Goal: Task Accomplishment & Management: Use online tool/utility

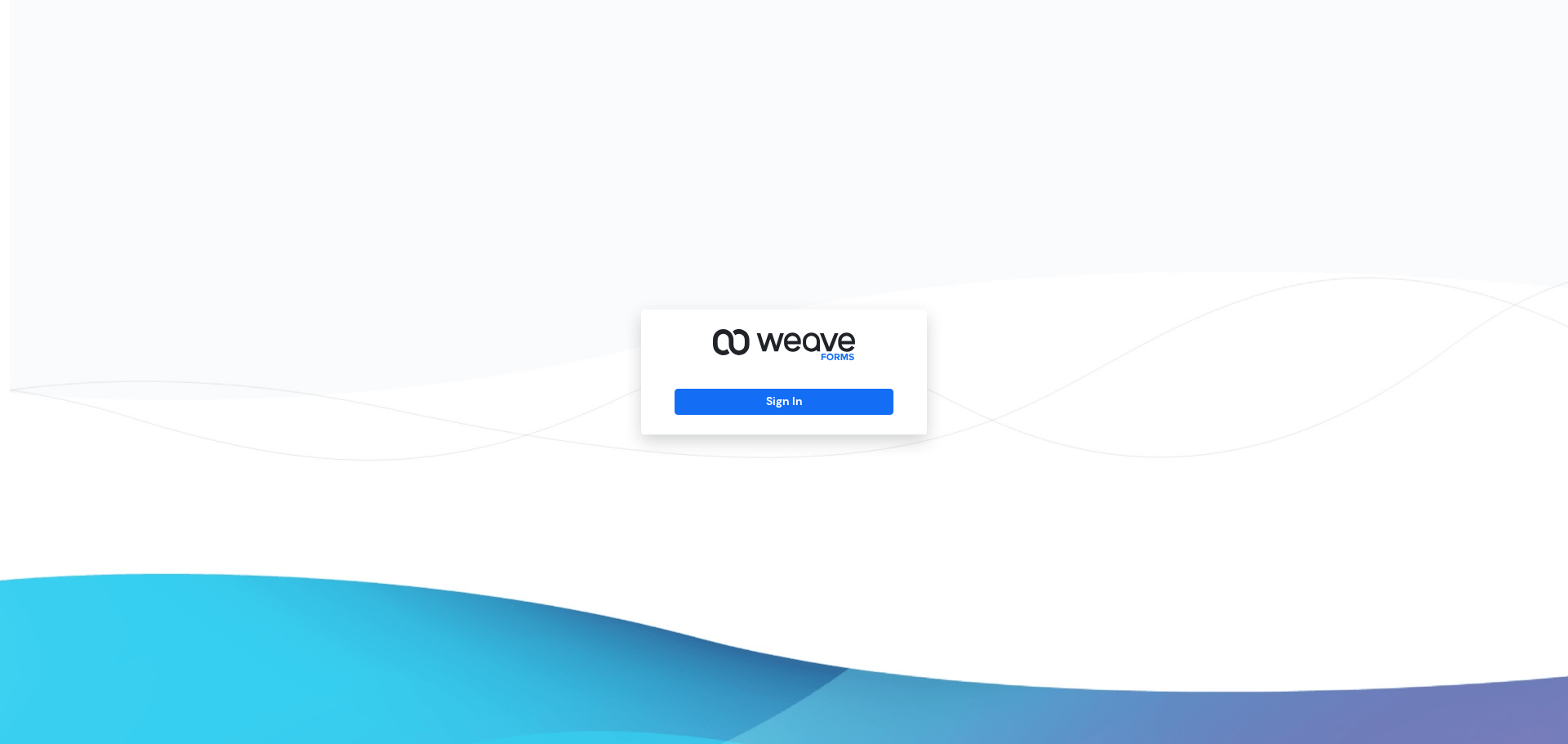
click at [760, 388] on div "Sign In" at bounding box center [784, 372] width 286 height 125
click at [769, 404] on button "Sign In" at bounding box center [784, 402] width 218 height 26
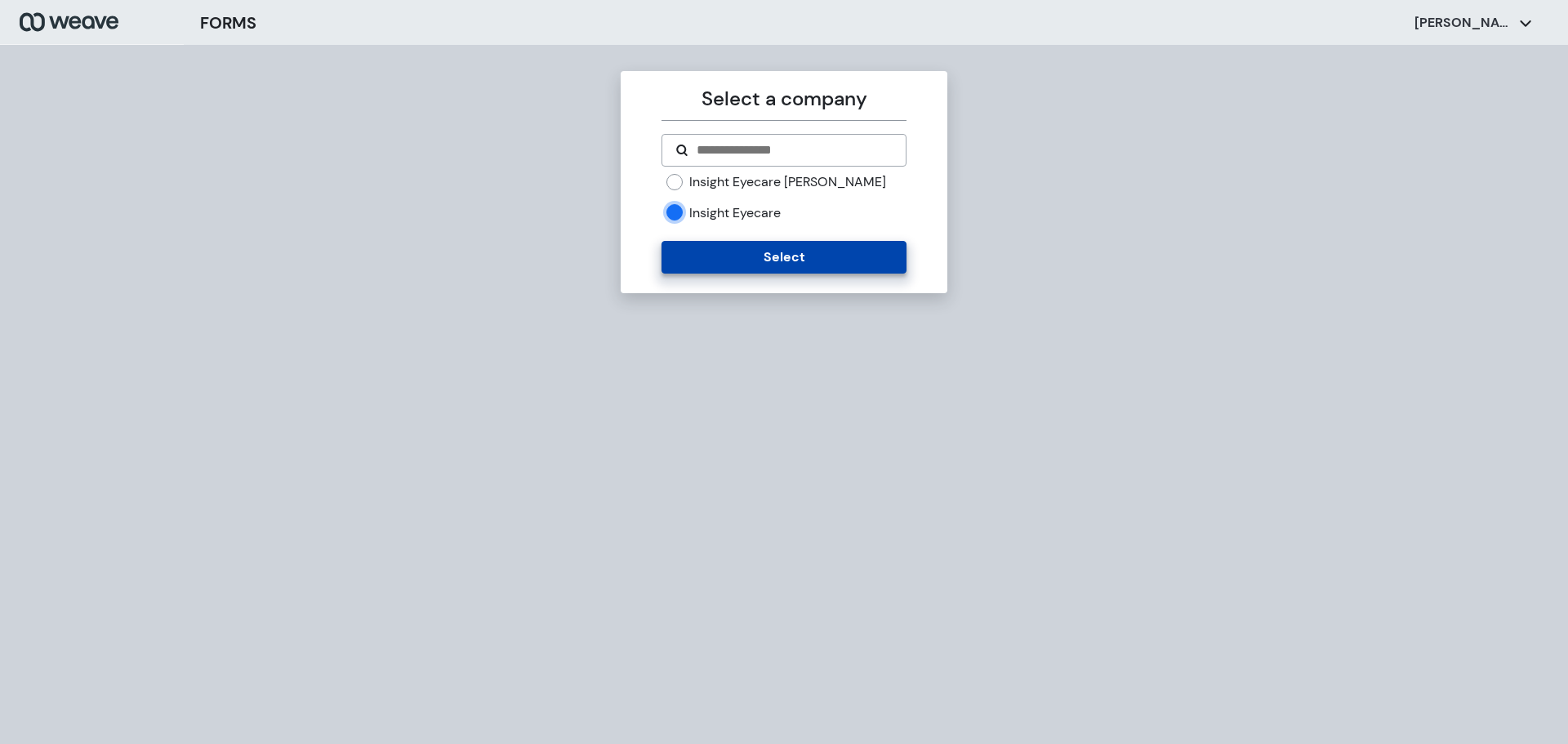
click at [703, 259] on button "Select" at bounding box center [784, 257] width 244 height 33
